Goal: Book appointment/travel/reservation

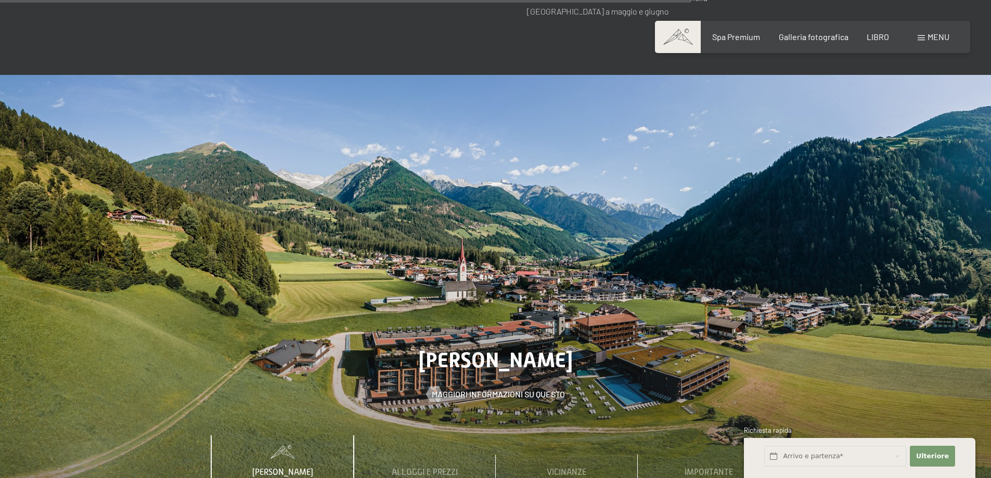
scroll to position [3694, 0]
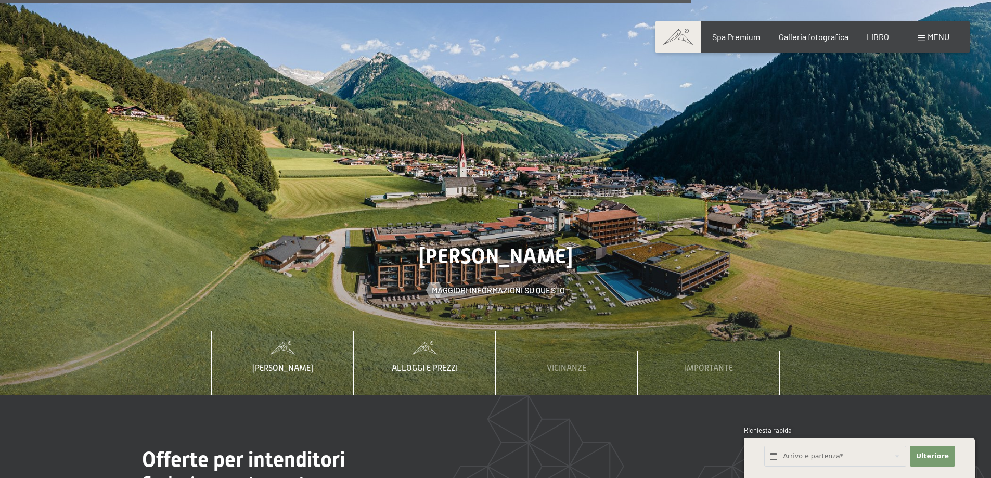
click at [445, 364] on font "Alloggi e prezzi" at bounding box center [425, 368] width 66 height 9
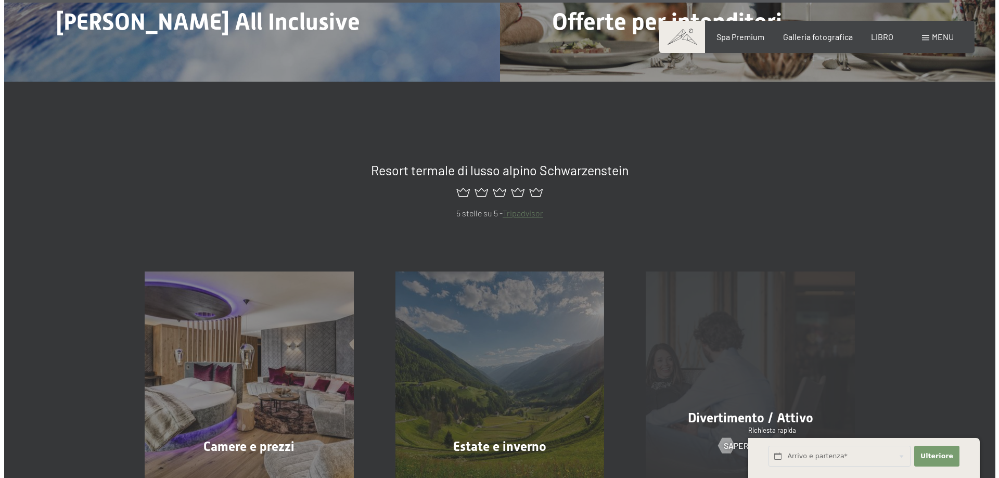
scroll to position [5099, 0]
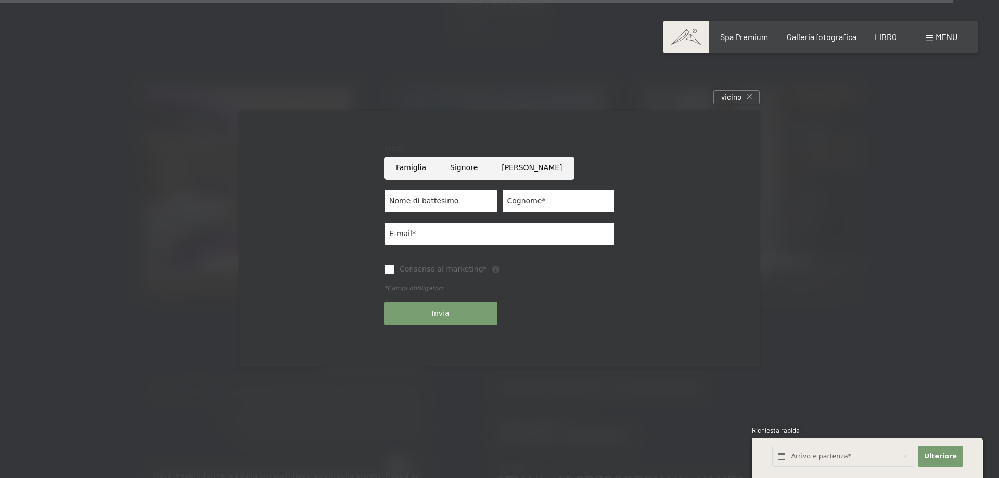
click at [504, 165] on input "[PERSON_NAME]" at bounding box center [532, 168] width 84 height 23
radio input "true"
click at [451, 203] on input "Nome di battesimo" at bounding box center [440, 200] width 113 height 23
type input "Carmela"
type input "Abate"
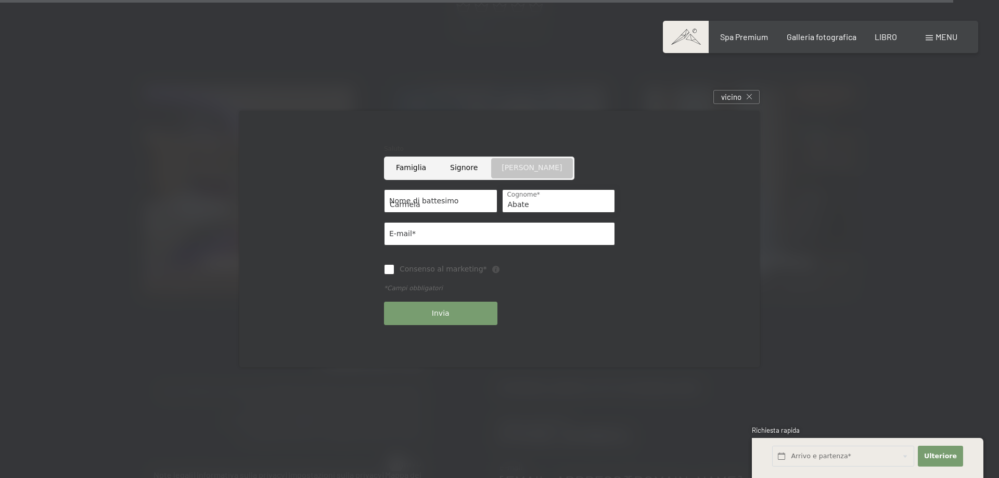
type input "carmelaabate7@gmail.com"
click at [389, 272] on input "Consenso al marketing*" at bounding box center [389, 269] width 10 height 10
checkbox input "true"
click at [430, 316] on button "Invia" at bounding box center [440, 313] width 113 height 23
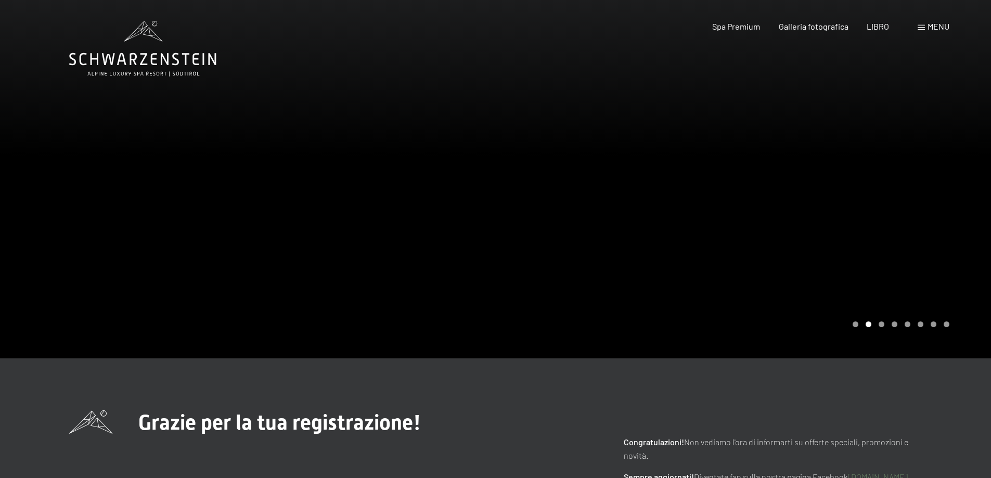
click at [884, 331] on div at bounding box center [744, 179] width 496 height 359
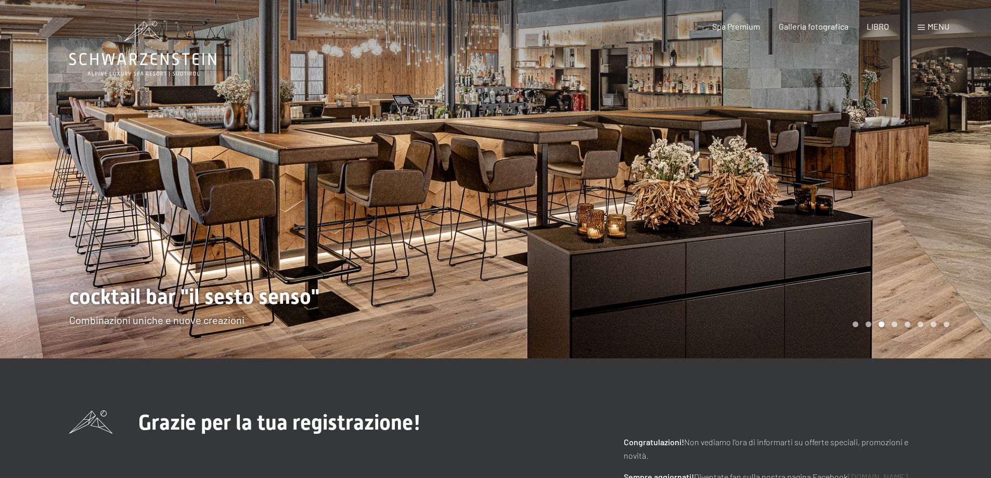
click at [867, 300] on div at bounding box center [744, 179] width 496 height 359
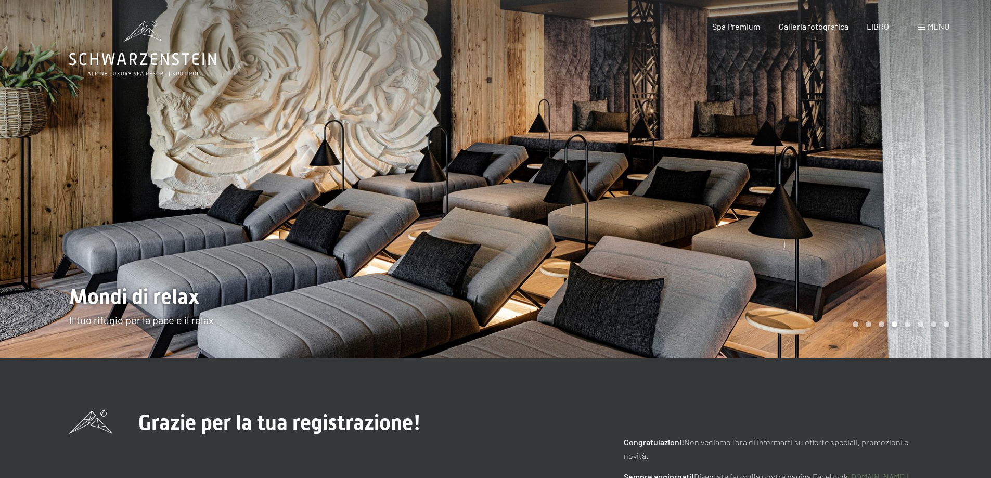
click at [867, 300] on div at bounding box center [744, 179] width 496 height 359
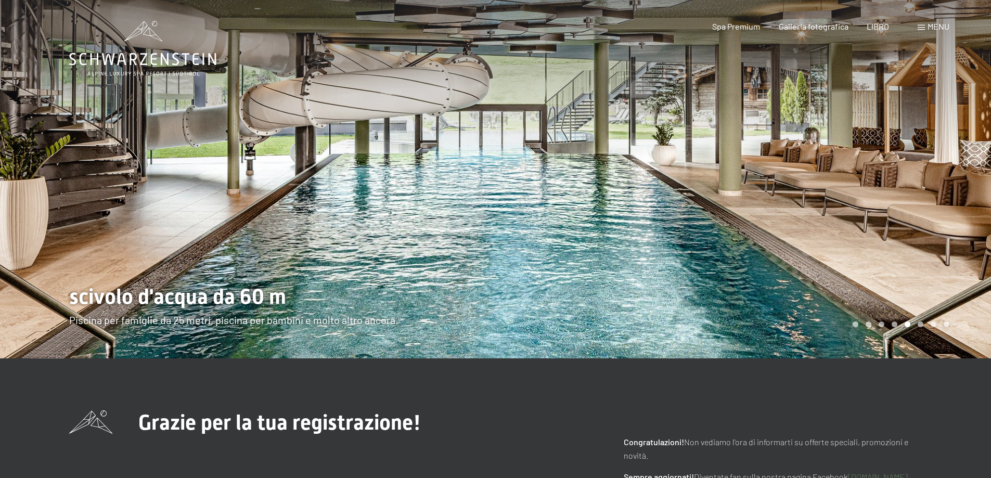
click at [867, 300] on div at bounding box center [744, 179] width 496 height 359
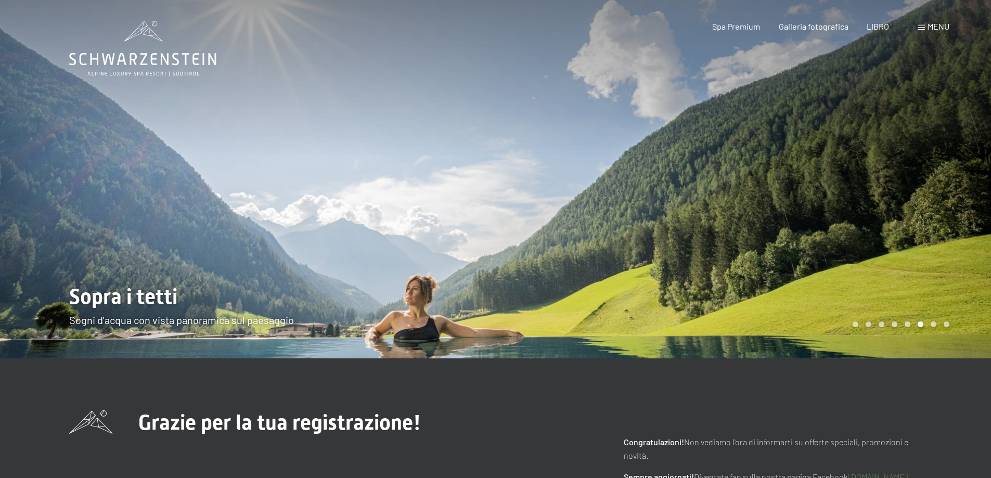
click at [867, 300] on div at bounding box center [744, 179] width 496 height 359
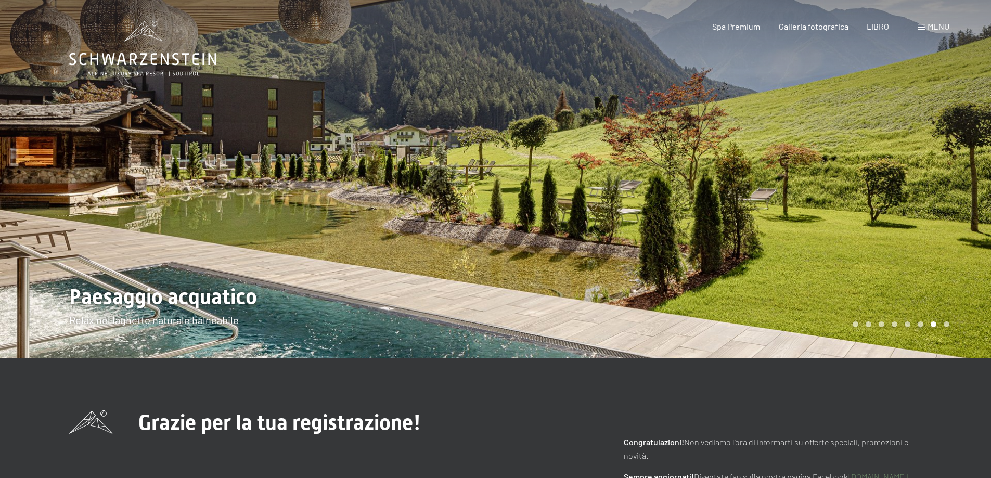
click at [867, 300] on div at bounding box center [744, 179] width 496 height 359
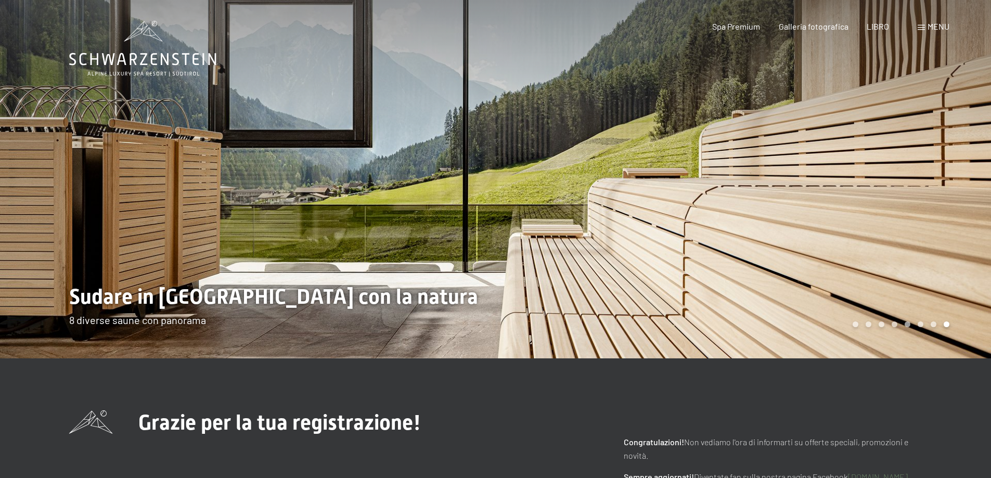
click at [867, 300] on div at bounding box center [744, 179] width 496 height 359
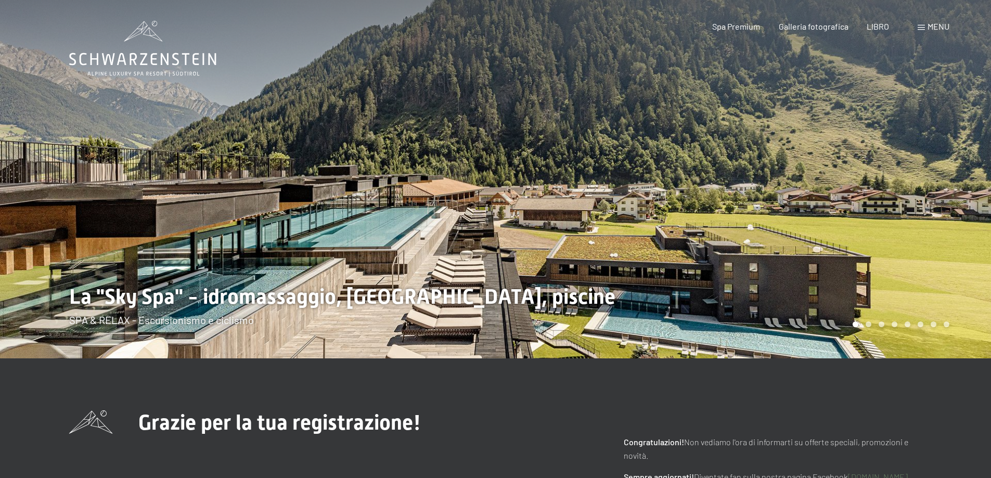
click at [867, 300] on div at bounding box center [744, 179] width 496 height 359
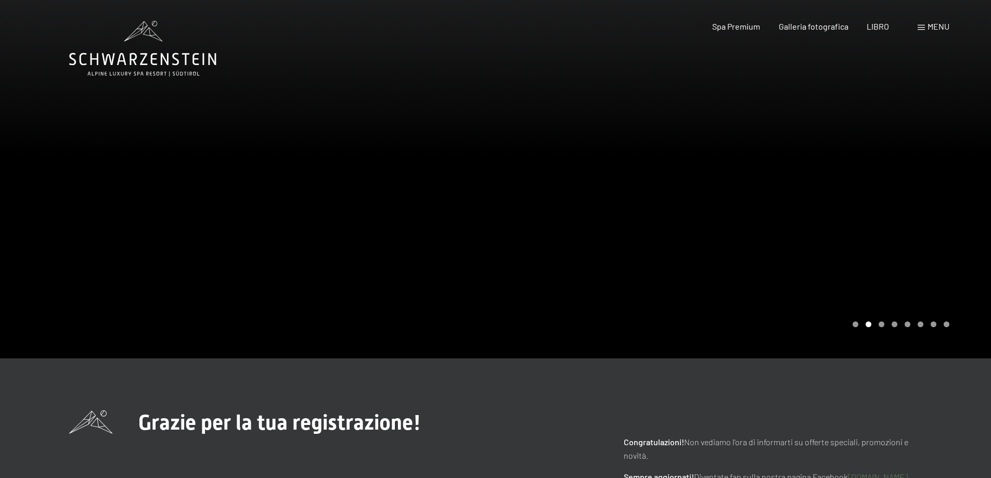
click at [937, 25] on font "menu" at bounding box center [939, 26] width 22 height 10
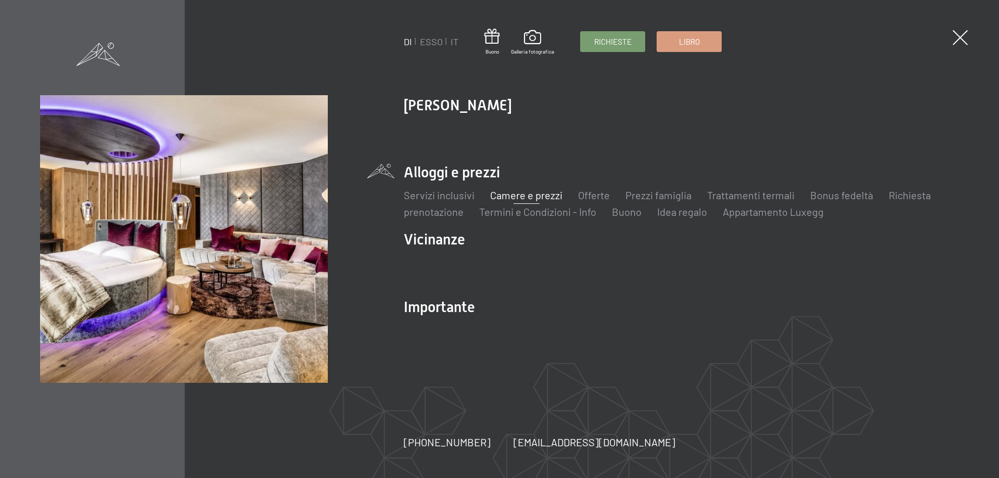
click at [524, 197] on font "Camere e prezzi" at bounding box center [526, 195] width 72 height 12
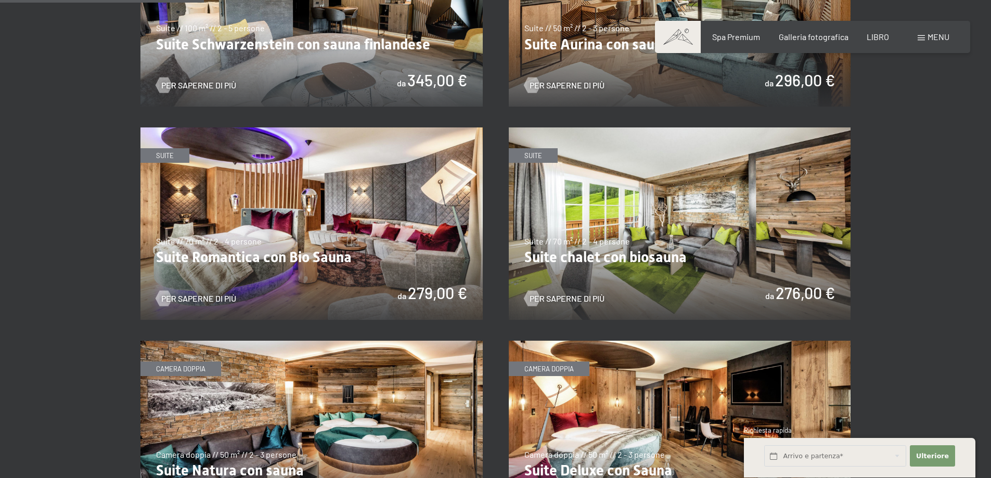
scroll to position [440, 0]
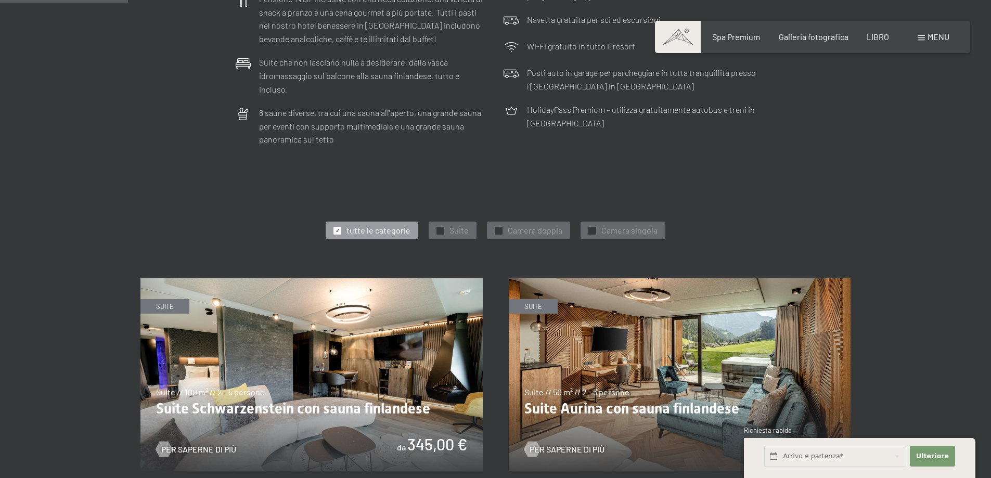
click at [393, 421] on img at bounding box center [311, 374] width 342 height 193
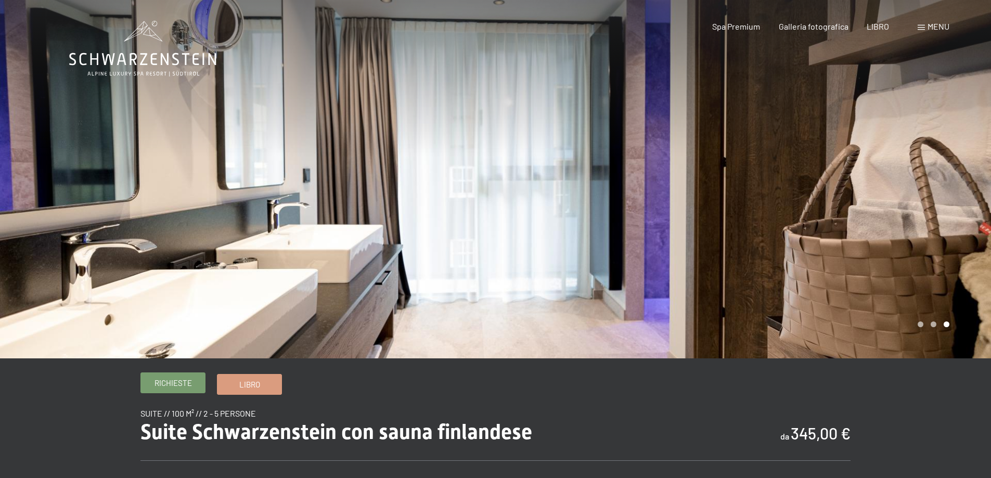
click at [172, 387] on font "Richieste" at bounding box center [173, 382] width 37 height 9
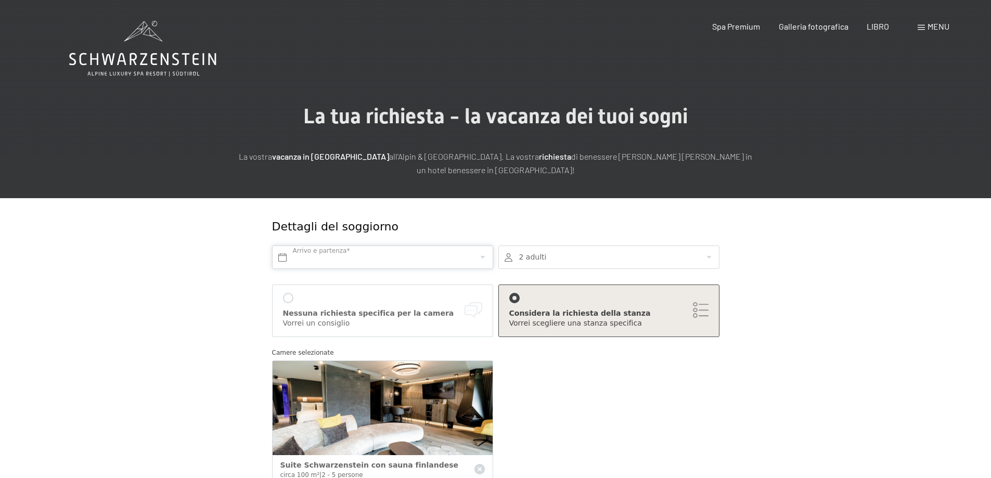
click at [482, 257] on input "text" at bounding box center [382, 257] width 221 height 23
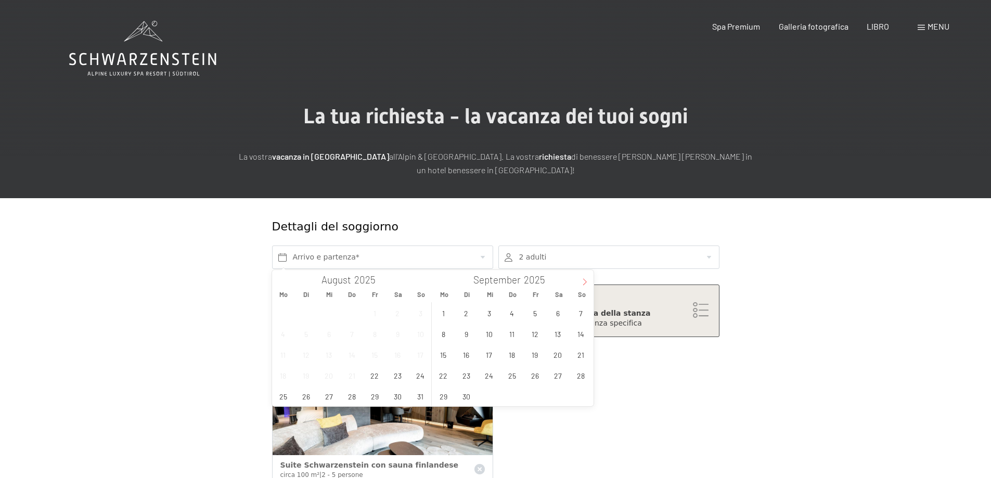
click at [584, 284] on icon at bounding box center [584, 281] width 7 height 7
click at [536, 374] on span "24" at bounding box center [535, 375] width 20 height 20
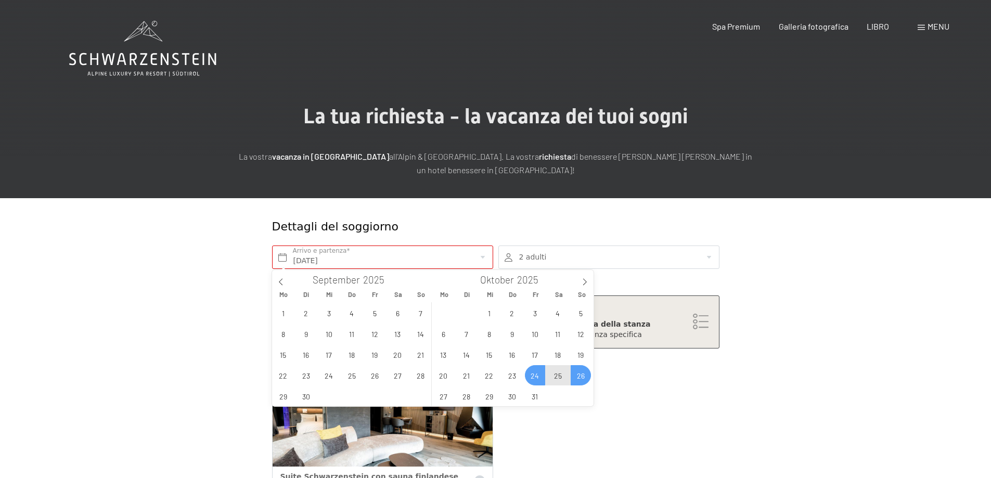
click at [581, 377] on span "26" at bounding box center [581, 375] width 20 height 20
type input "Fr. 24.10.2025 - So. 26.10.2025"
click at [581, 377] on div "Camere selezionate Suite Schwarzenstein con sauna finlandese circa 100 m² | 2 -…" at bounding box center [496, 430] width 453 height 153
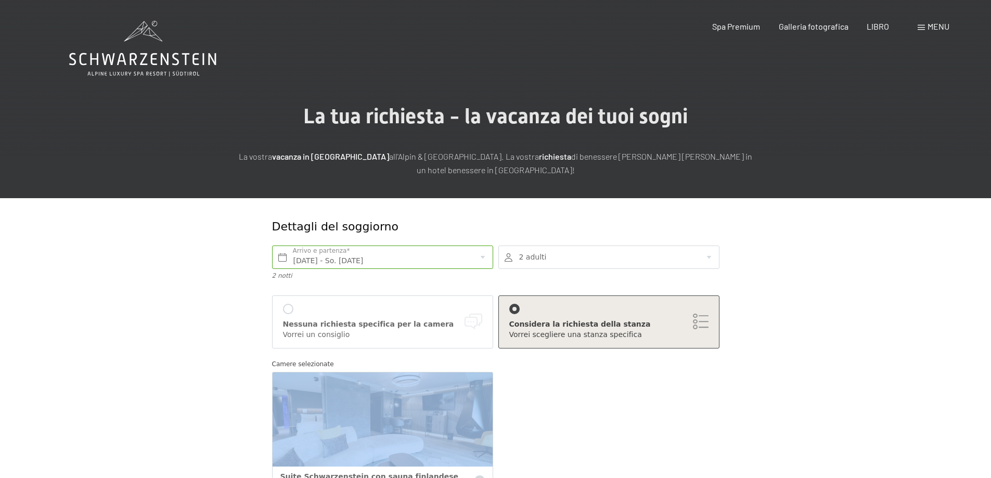
click at [605, 328] on font "Considera la richiesta della stanza" at bounding box center [580, 324] width 142 height 8
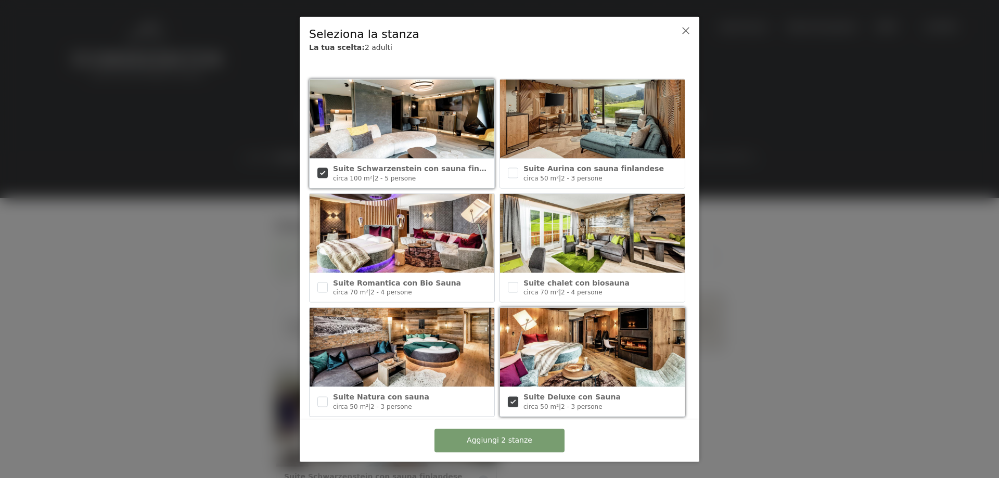
click at [510, 397] on input "checkbox" at bounding box center [513, 401] width 10 height 10
checkbox input "false"
click at [498, 437] on font "Aggiungi 1 stanza" at bounding box center [500, 440] width 66 height 8
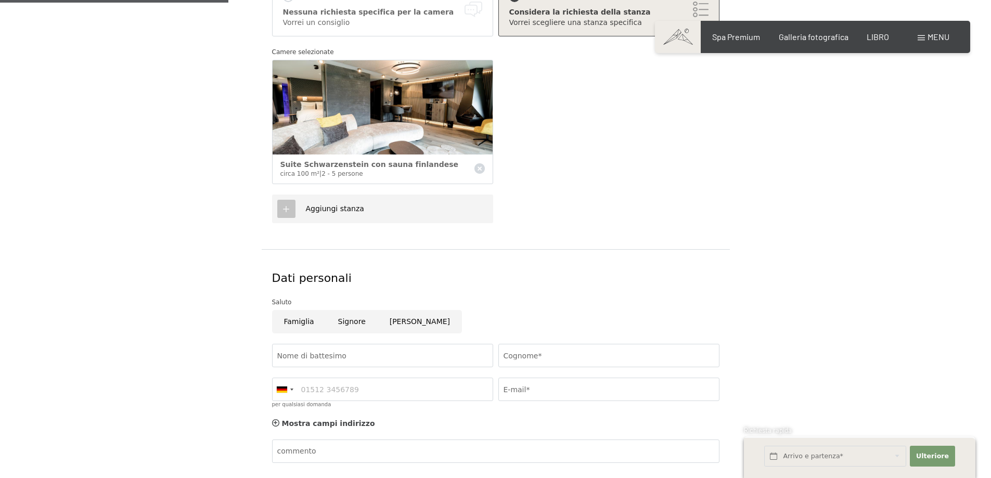
scroll to position [52, 0]
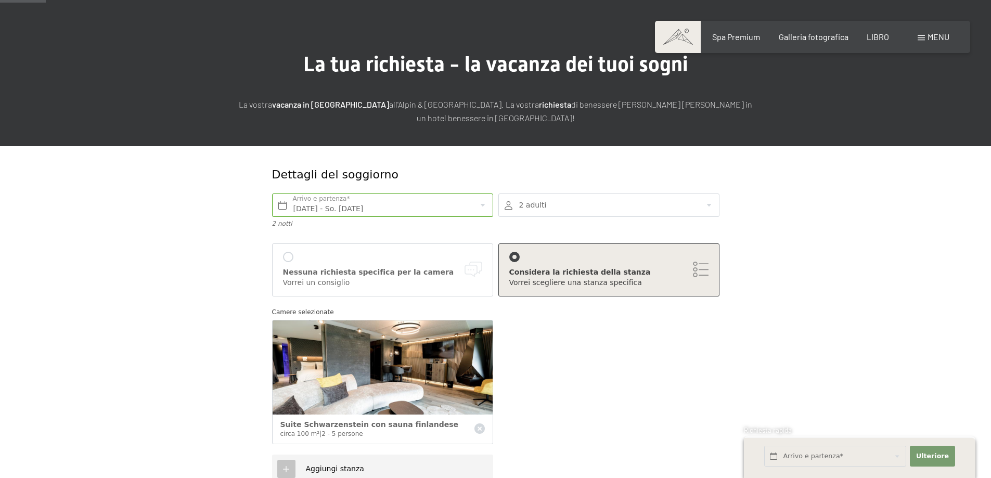
click at [610, 273] on font "Considera la richiesta della stanza" at bounding box center [580, 272] width 142 height 8
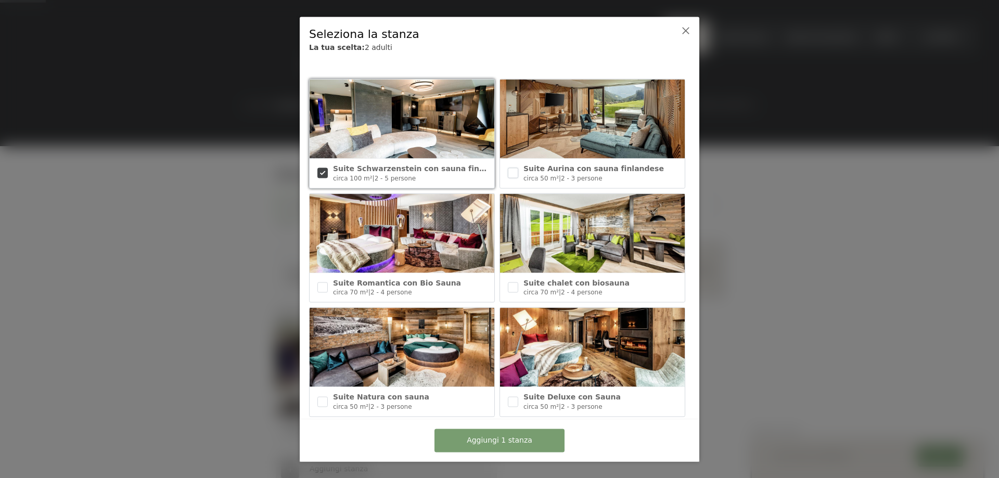
click at [514, 174] on input "checkbox" at bounding box center [513, 173] width 10 height 10
checkbox input "true"
click at [531, 439] on button "Aggiungi 2 stanze" at bounding box center [499, 440] width 130 height 23
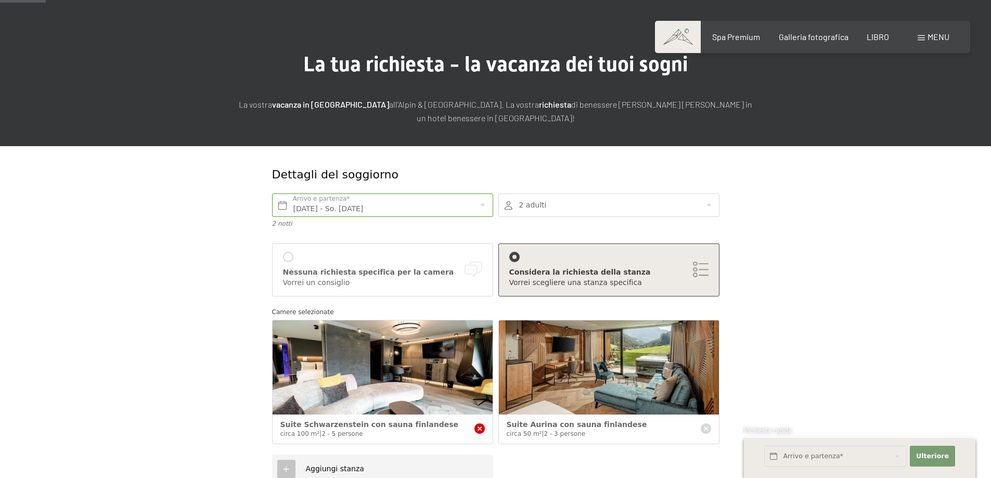
click at [477, 428] on icon at bounding box center [480, 429] width 10 height 10
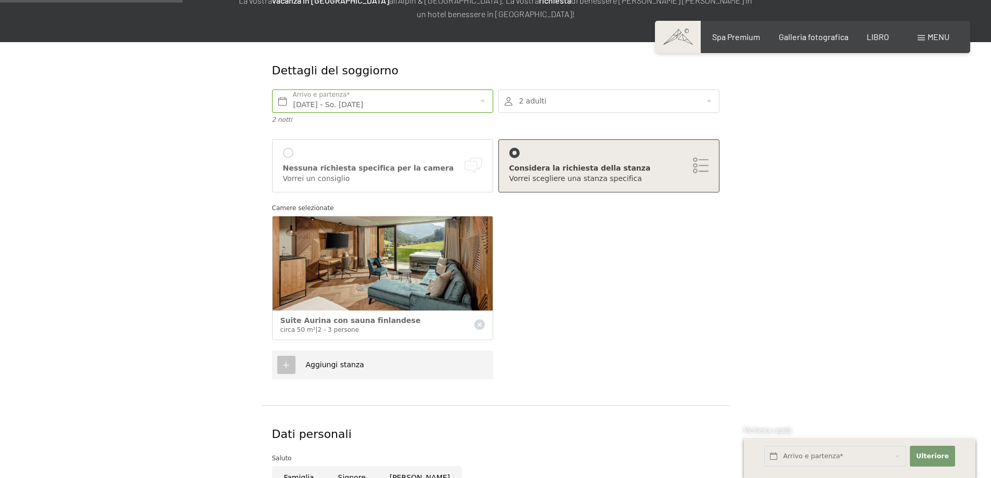
scroll to position [260, 0]
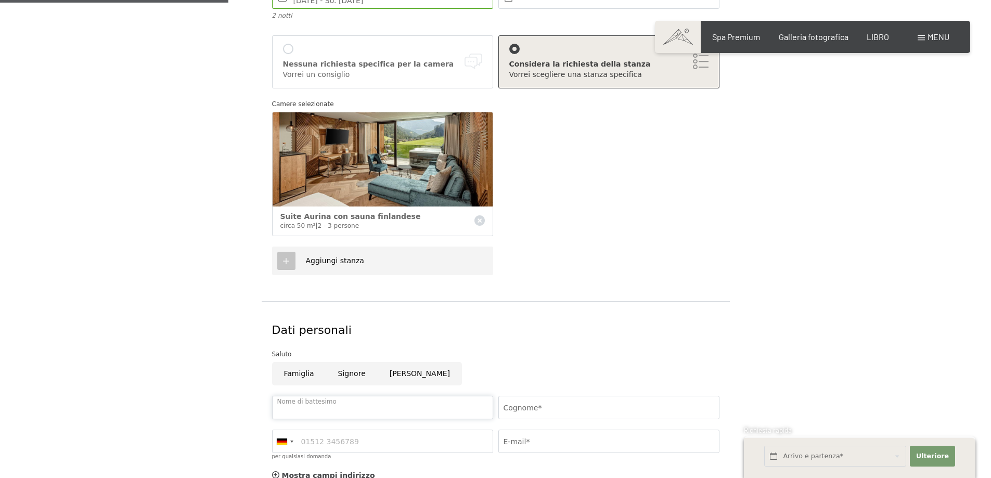
click at [344, 407] on input "Nome di battesimo" at bounding box center [382, 407] width 221 height 23
type input "Carmela"
type input "Abate"
type input "3939091619"
type input "carmelaabate7@gmail.com"
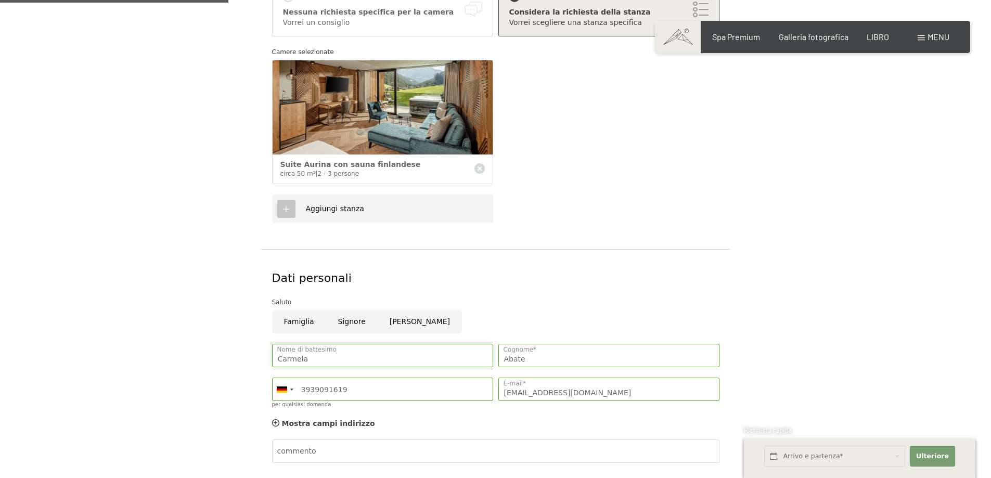
scroll to position [416, 0]
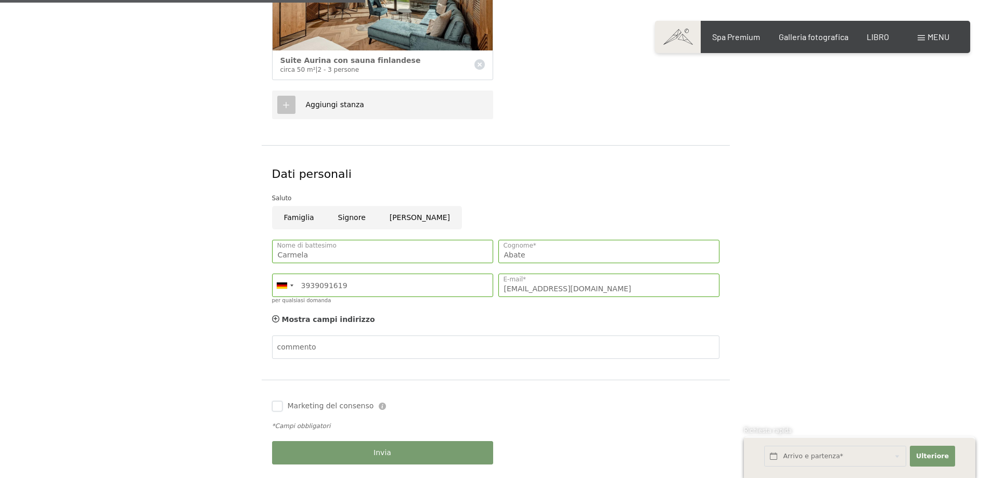
click at [277, 406] on input "Marketing del consenso" at bounding box center [277, 406] width 10 height 10
checkbox input "true"
click at [391, 451] on button "Invia" at bounding box center [382, 452] width 221 height 23
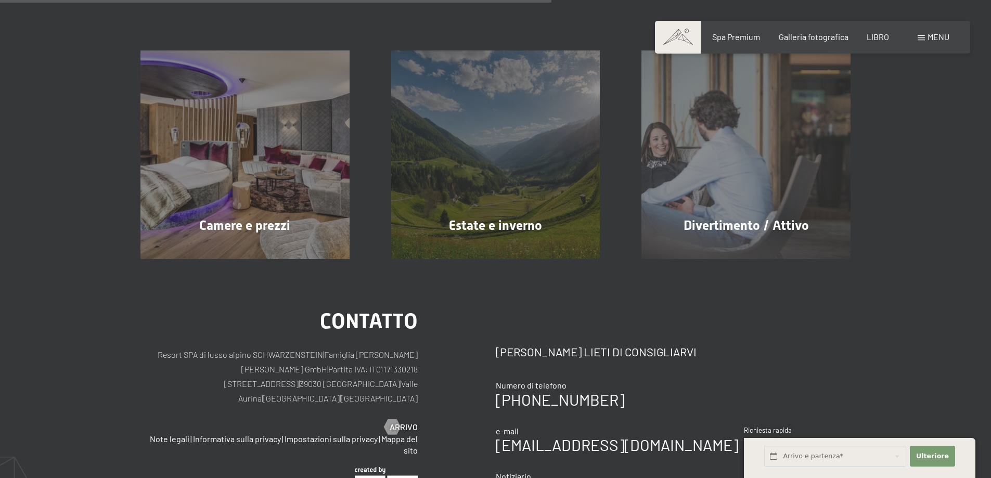
scroll to position [416, 0]
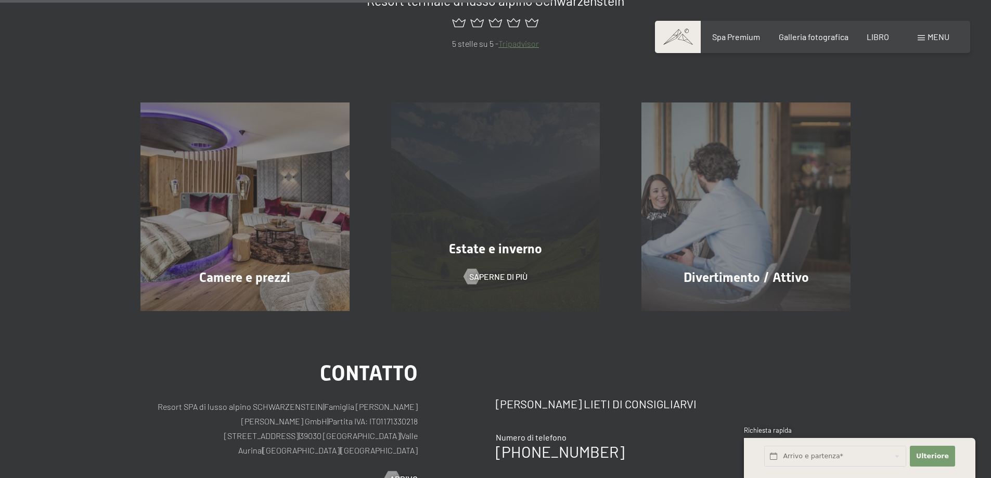
click at [509, 260] on div "Estate e inverno Saperne di più" at bounding box center [495, 207] width 251 height 209
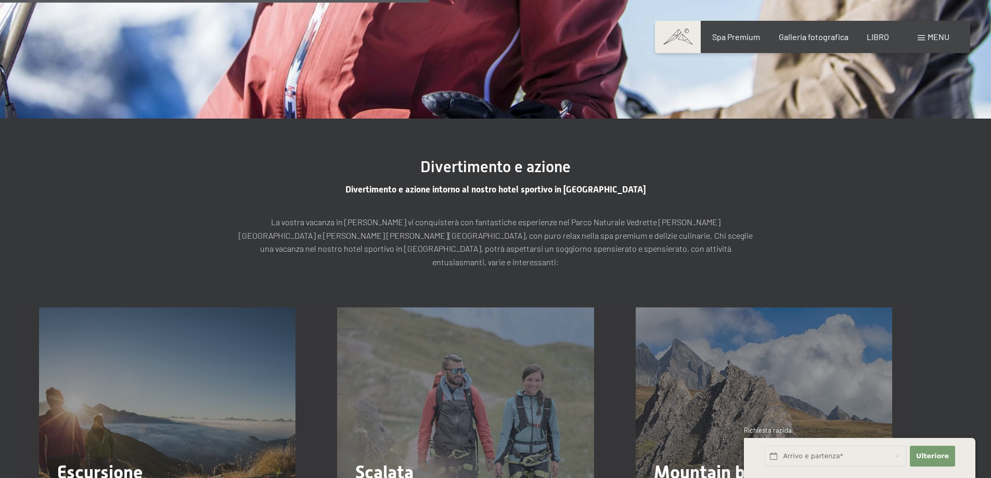
scroll to position [1613, 0]
